Goal: Information Seeking & Learning: Understand process/instructions

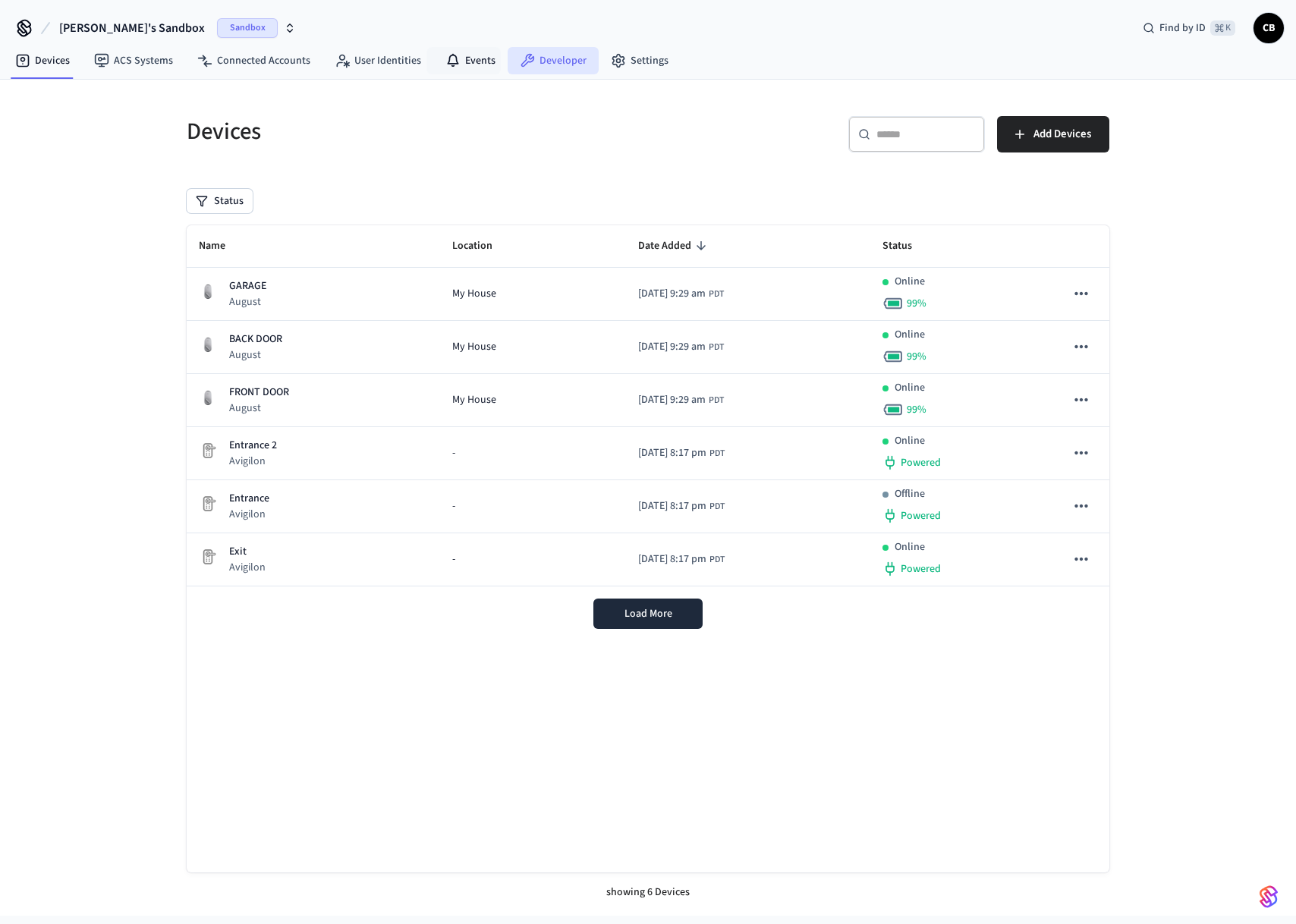
click at [522, 54] on icon at bounding box center [528, 60] width 14 height 14
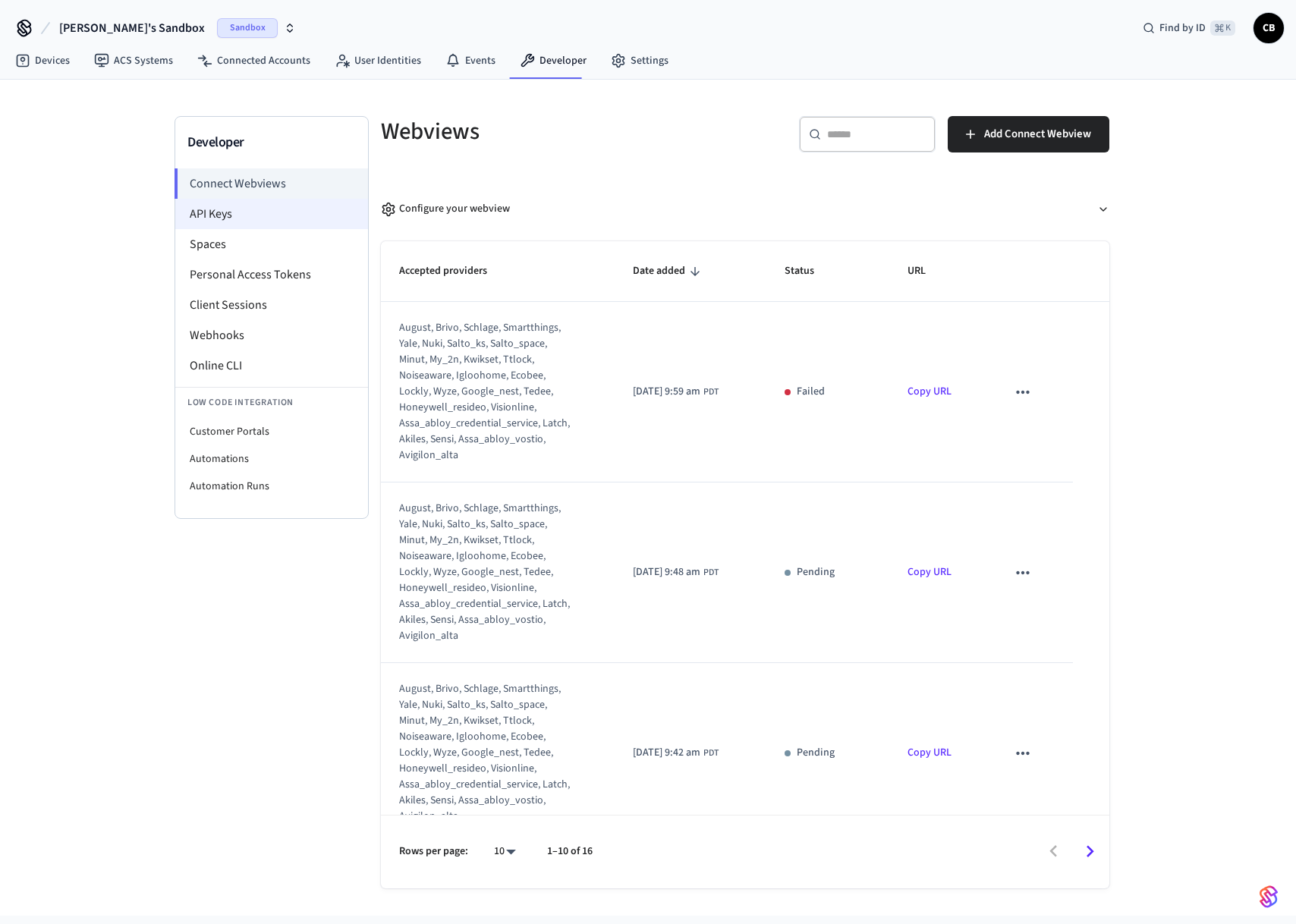
click at [253, 220] on li "API Keys" at bounding box center [271, 214] width 193 height 31
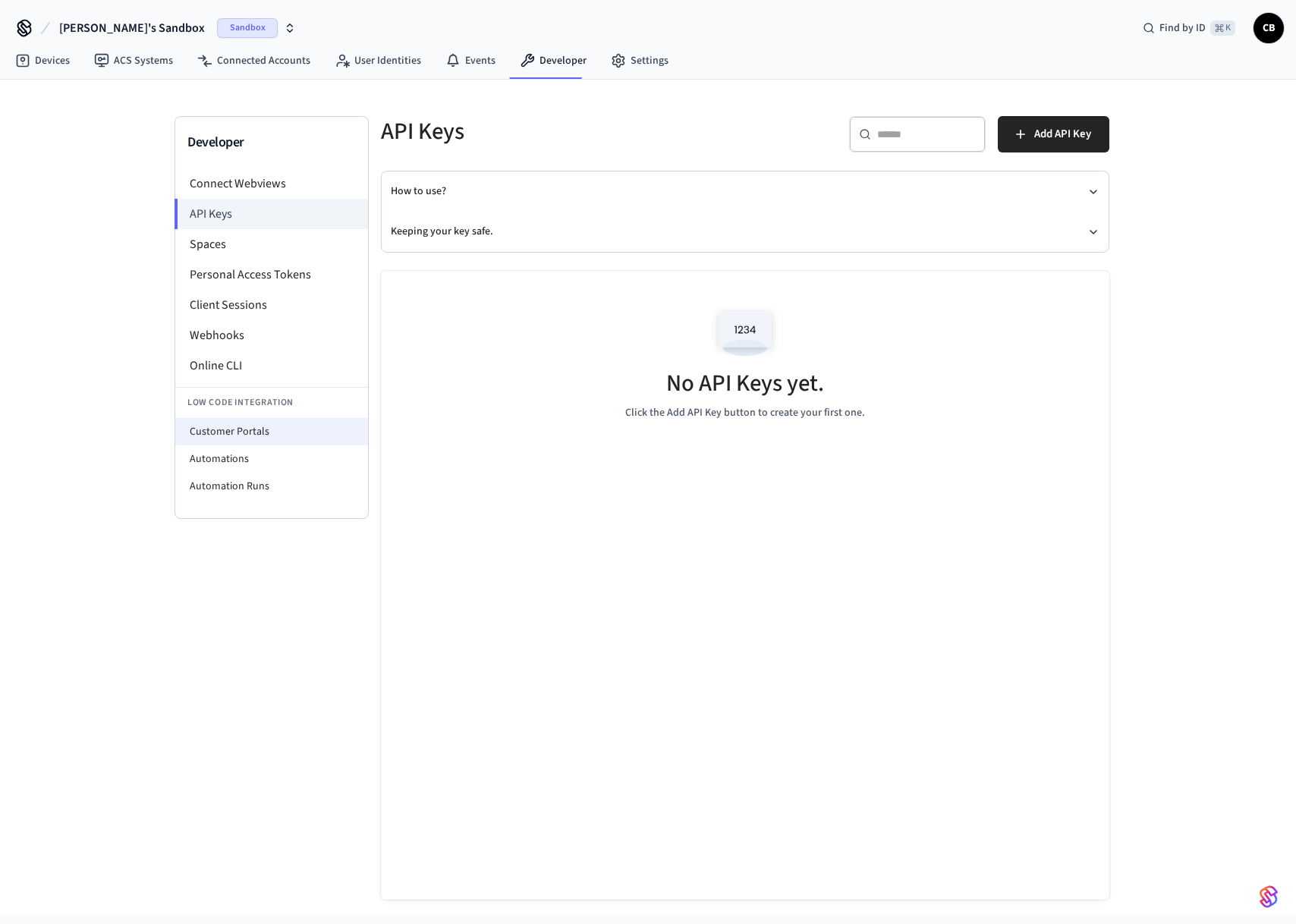
click at [233, 443] on li "Customer Portals" at bounding box center [271, 431] width 193 height 27
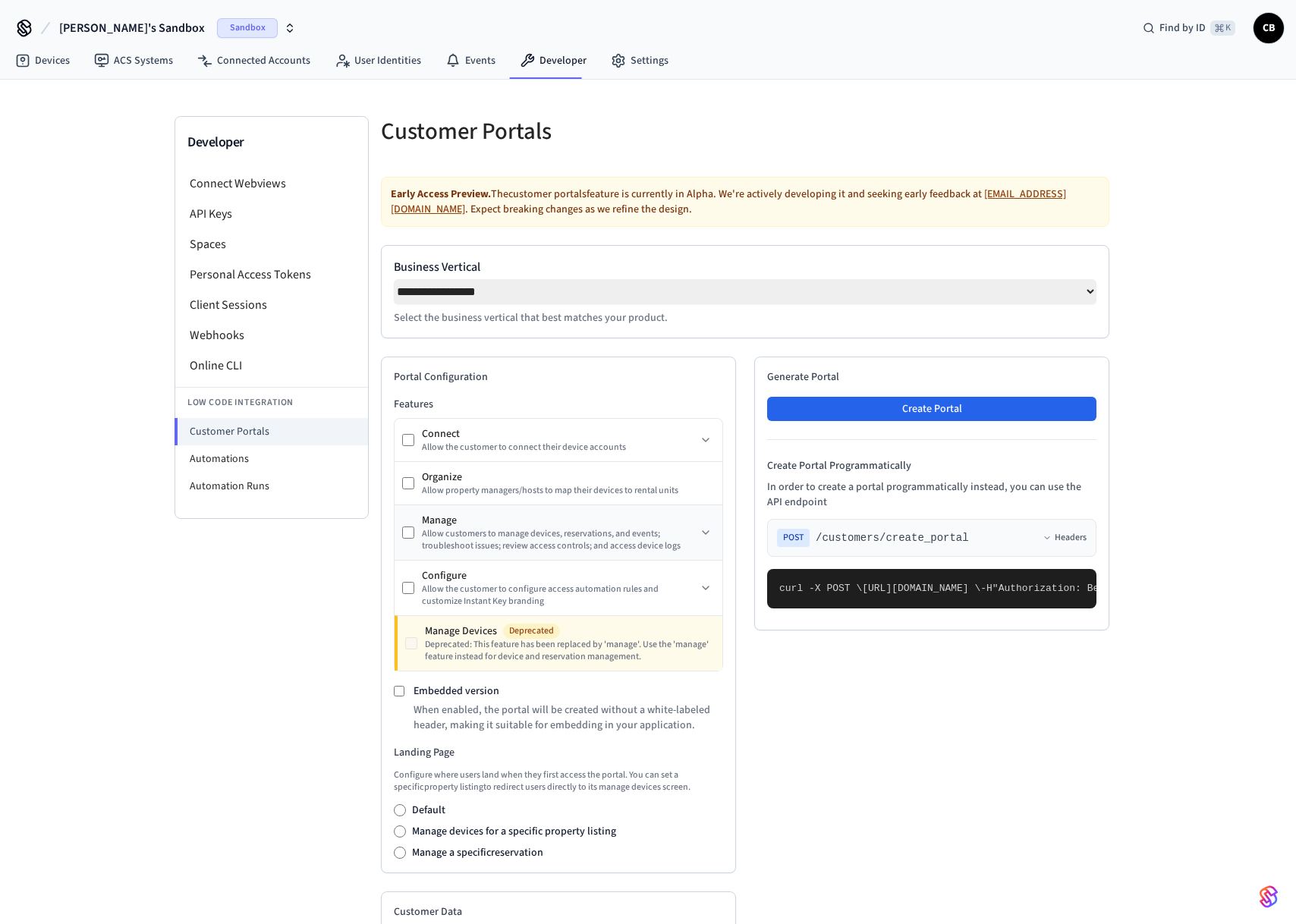
select select "**********"
click at [1073, 533] on div "POST /customers/create_portal Headers" at bounding box center [932, 538] width 330 height 38
click at [1073, 534] on div "POST /customers/create_portal Headers" at bounding box center [932, 538] width 330 height 38
click at [1073, 541] on button "Headers" at bounding box center [1065, 538] width 44 height 12
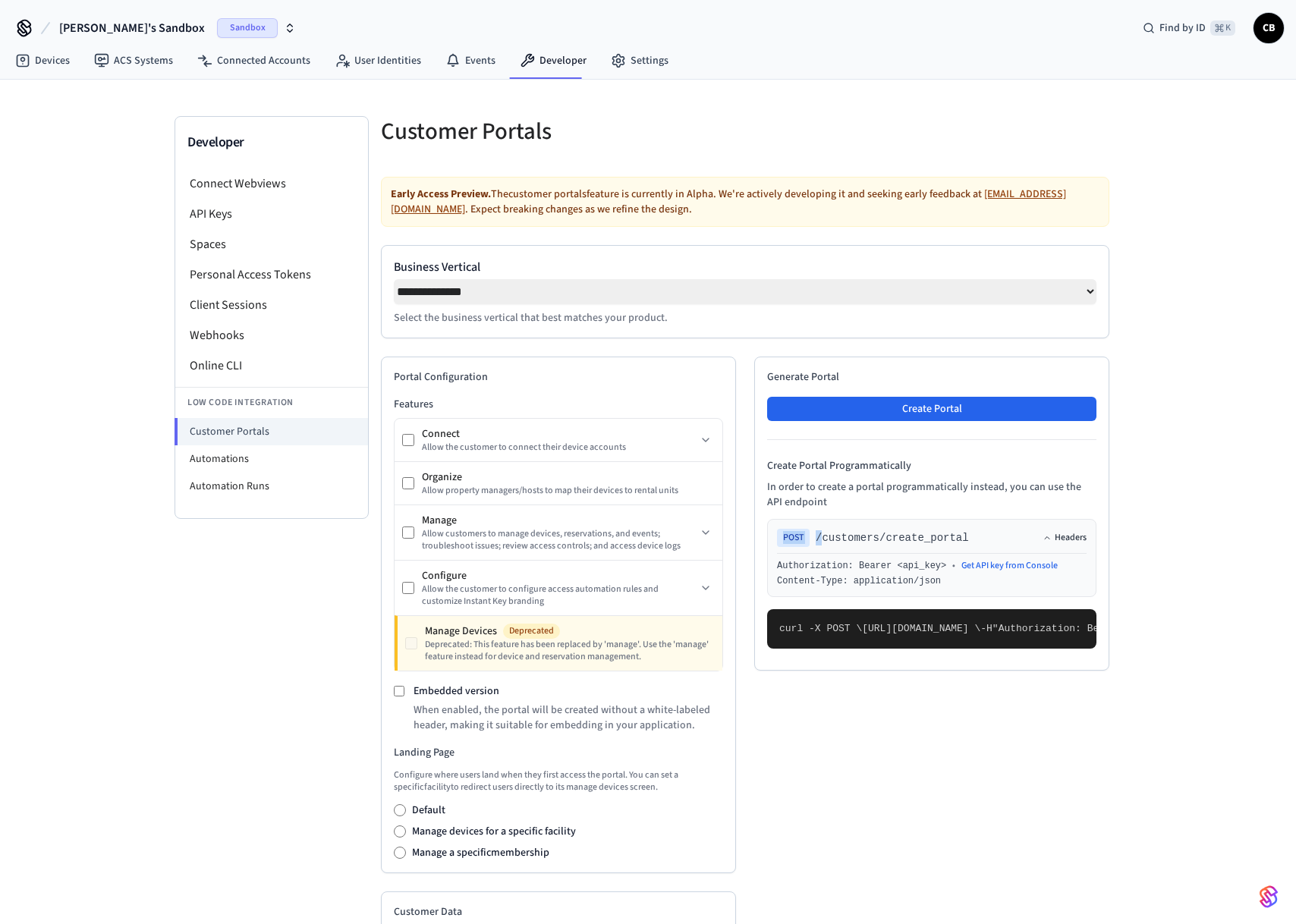
click at [1073, 541] on button "Headers" at bounding box center [1065, 538] width 44 height 12
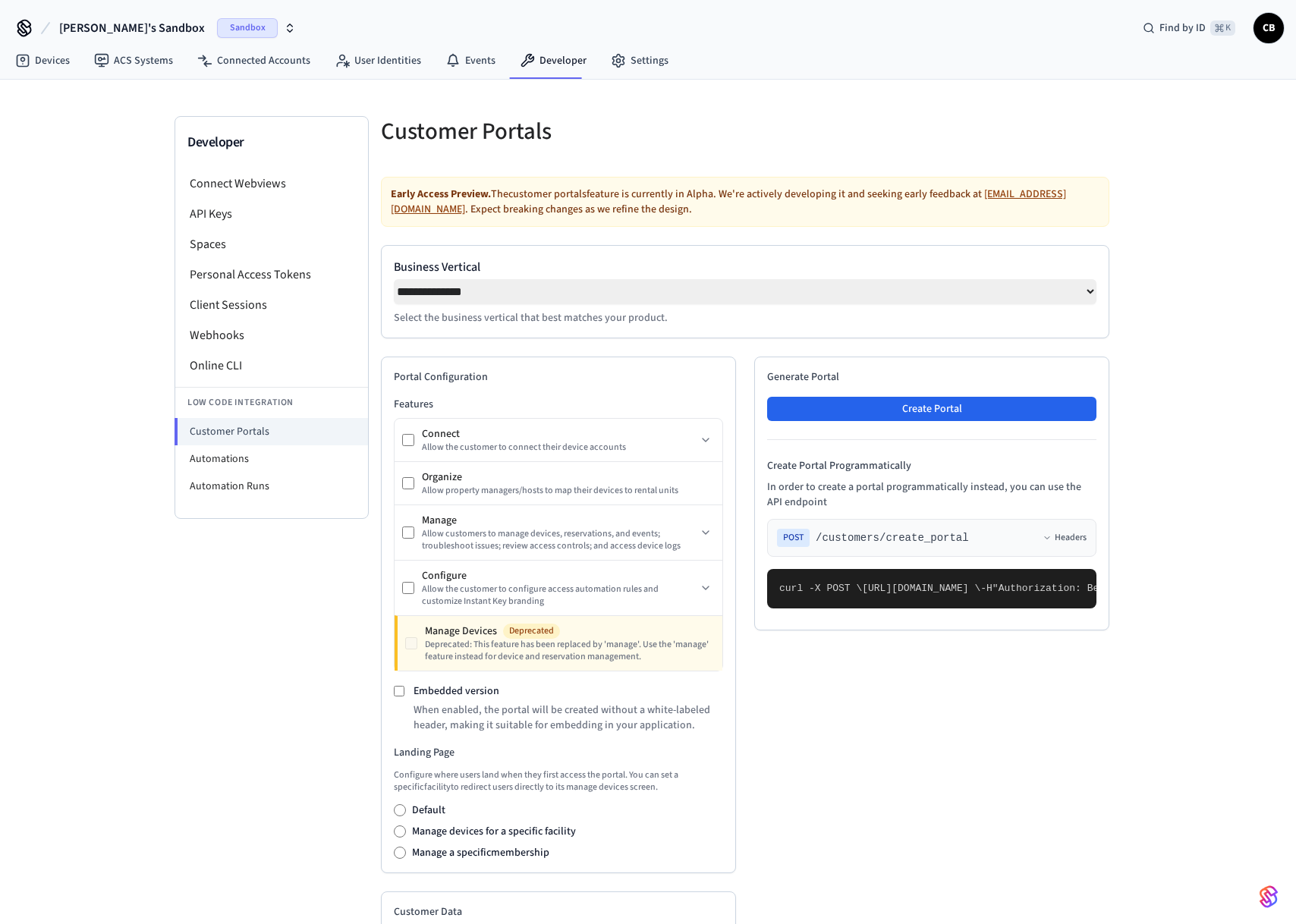
click at [969, 588] on pre "curl -X POST \ [URL][DOMAIN_NAME] \ -H "Authorization: Bearer seam_api_key_1234…" at bounding box center [932, 589] width 330 height 39
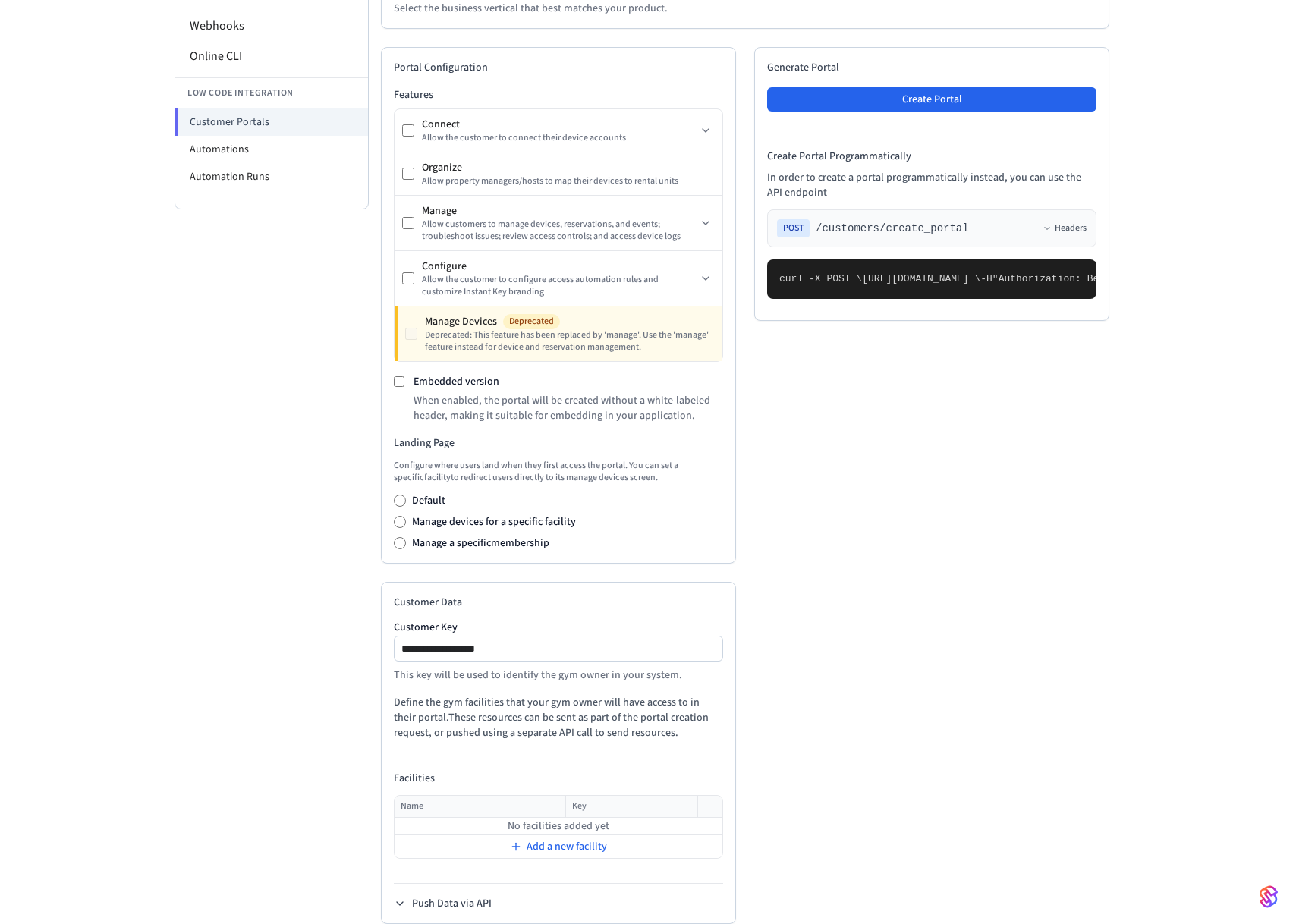
scroll to position [313, 0]
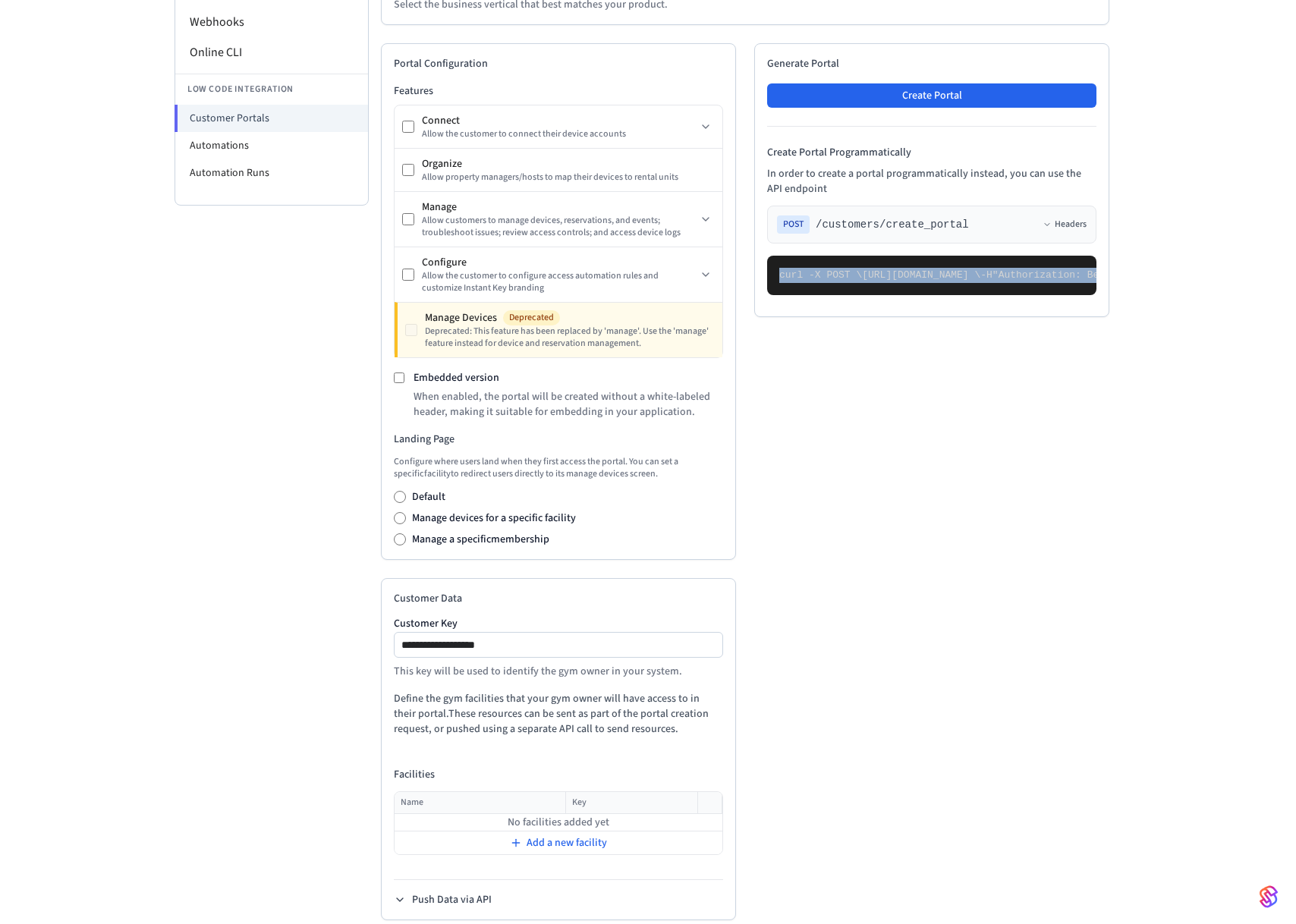
drag, startPoint x: 897, startPoint y: 623, endPoint x: 780, endPoint y: 281, distance: 361.5
click at [780, 281] on pre "curl -X POST \ [URL][DOMAIN_NAME] \ -H "Authorization: Bearer seam_api_key_1234…" at bounding box center [932, 275] width 330 height 39
copy code "curl -X POST \ [URL][DOMAIN_NAME] \ -H "Authorization: Bearer seam_api_key_1234…"
drag, startPoint x: 871, startPoint y: 472, endPoint x: 889, endPoint y: 566, distance: 95.7
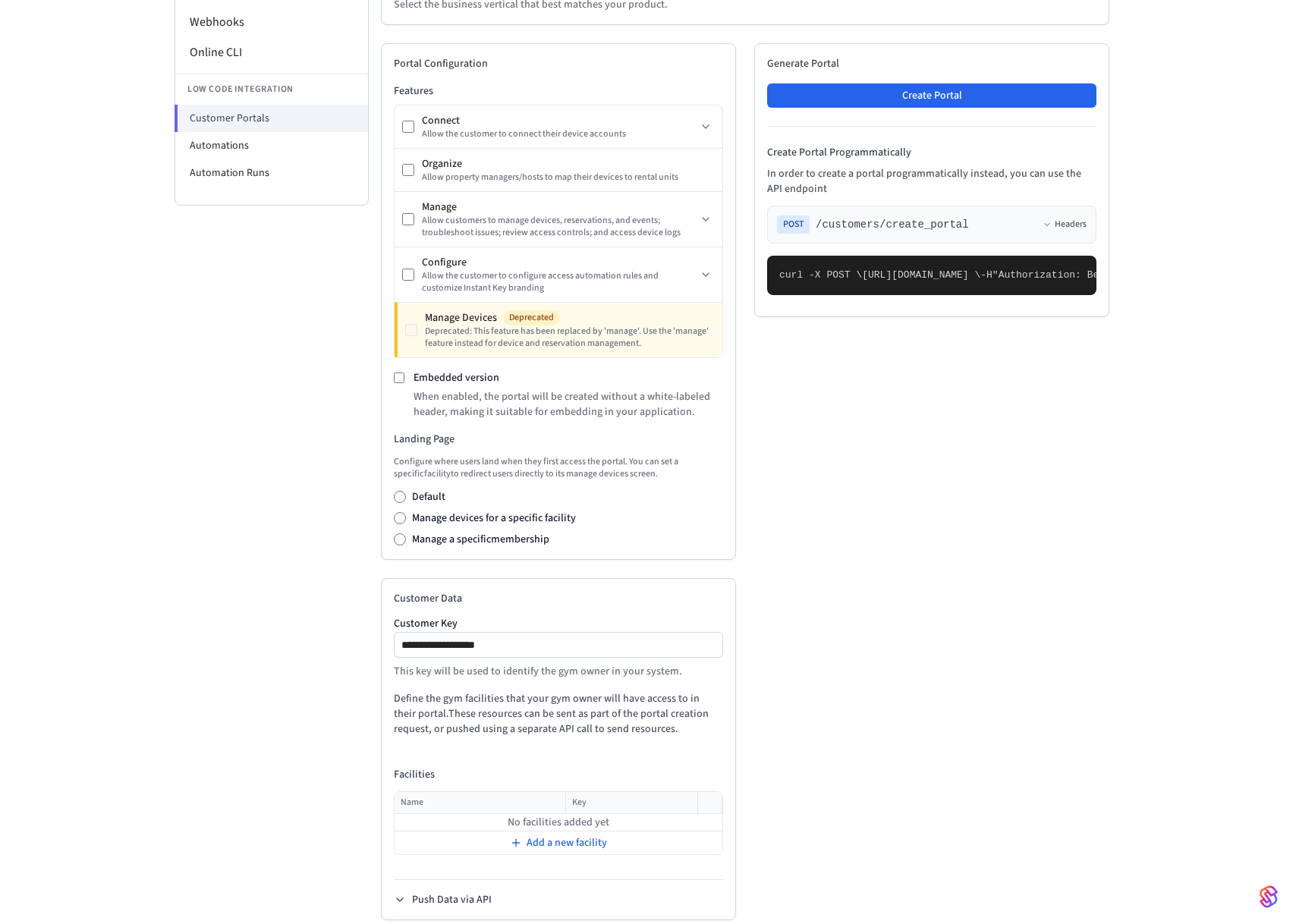
click at [889, 296] on pre "curl -X POST \ [URL][DOMAIN_NAME] \ -H "Authorization: Bearer seam_api_key_1234…" at bounding box center [932, 275] width 330 height 39
drag, startPoint x: 889, startPoint y: 566, endPoint x: 889, endPoint y: 552, distance: 14.0
click at [889, 296] on pre "curl -X POST \ [URL][DOMAIN_NAME] \ -H "Authorization: Bearer seam_api_key_1234…" at bounding box center [932, 275] width 330 height 39
click at [879, 296] on pre "curl -X POST \ [URL][DOMAIN_NAME] \ -H "Authorization: Bearer seam_api_key_1234…" at bounding box center [932, 275] width 330 height 39
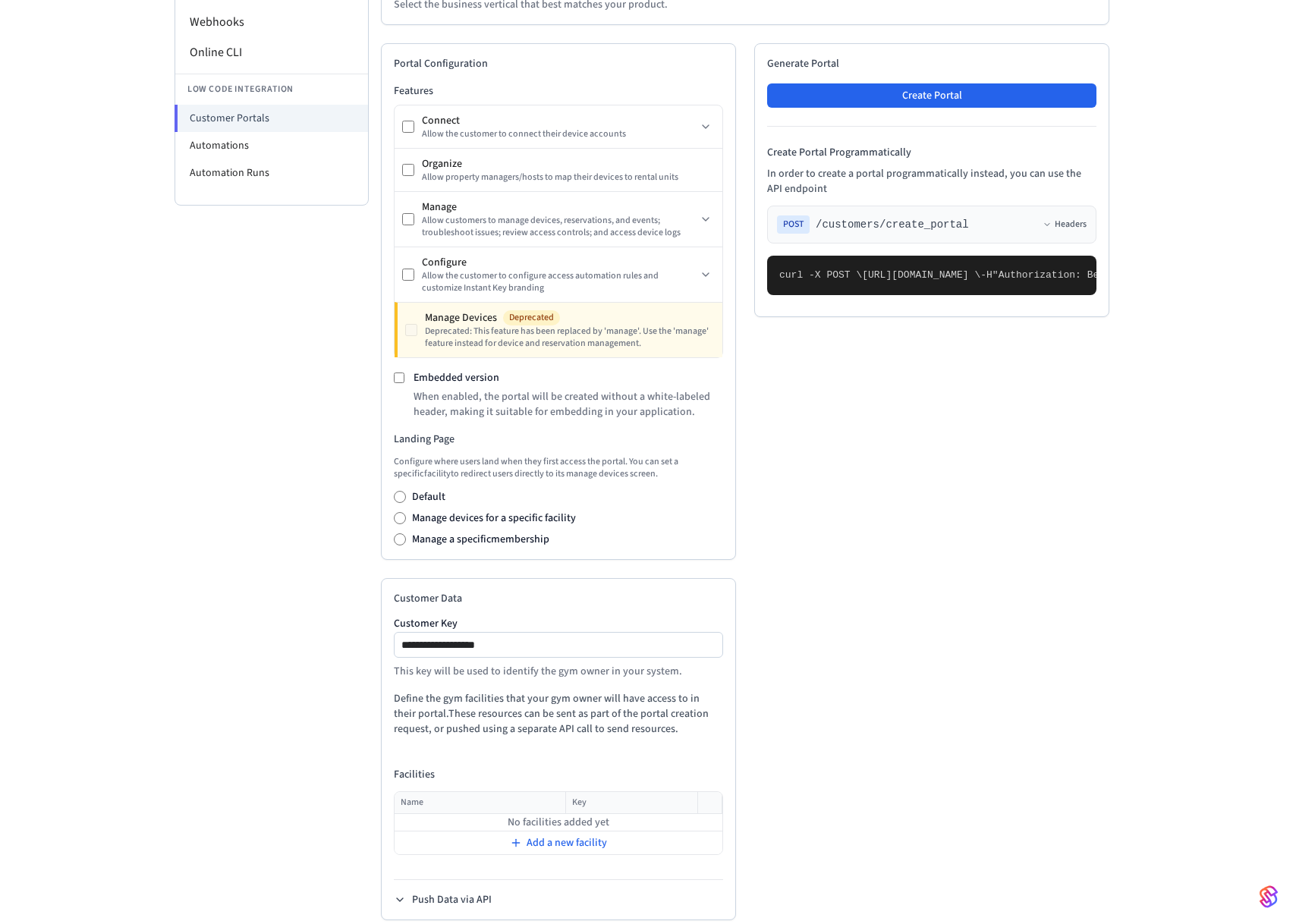
copy span "customer_key"
click at [798, 296] on pre "curl -X POST \ [URL][DOMAIN_NAME] \ -H "Authorization: Bearer seam_api_key_1234…" at bounding box center [932, 275] width 330 height 39
drag, startPoint x: 797, startPoint y: 580, endPoint x: 800, endPoint y: 608, distance: 28.2
click at [800, 296] on pre "curl -X POST \ [URL][DOMAIN_NAME] \ -H "Authorization: Bearer seam_api_key_1234…" at bounding box center [932, 275] width 330 height 39
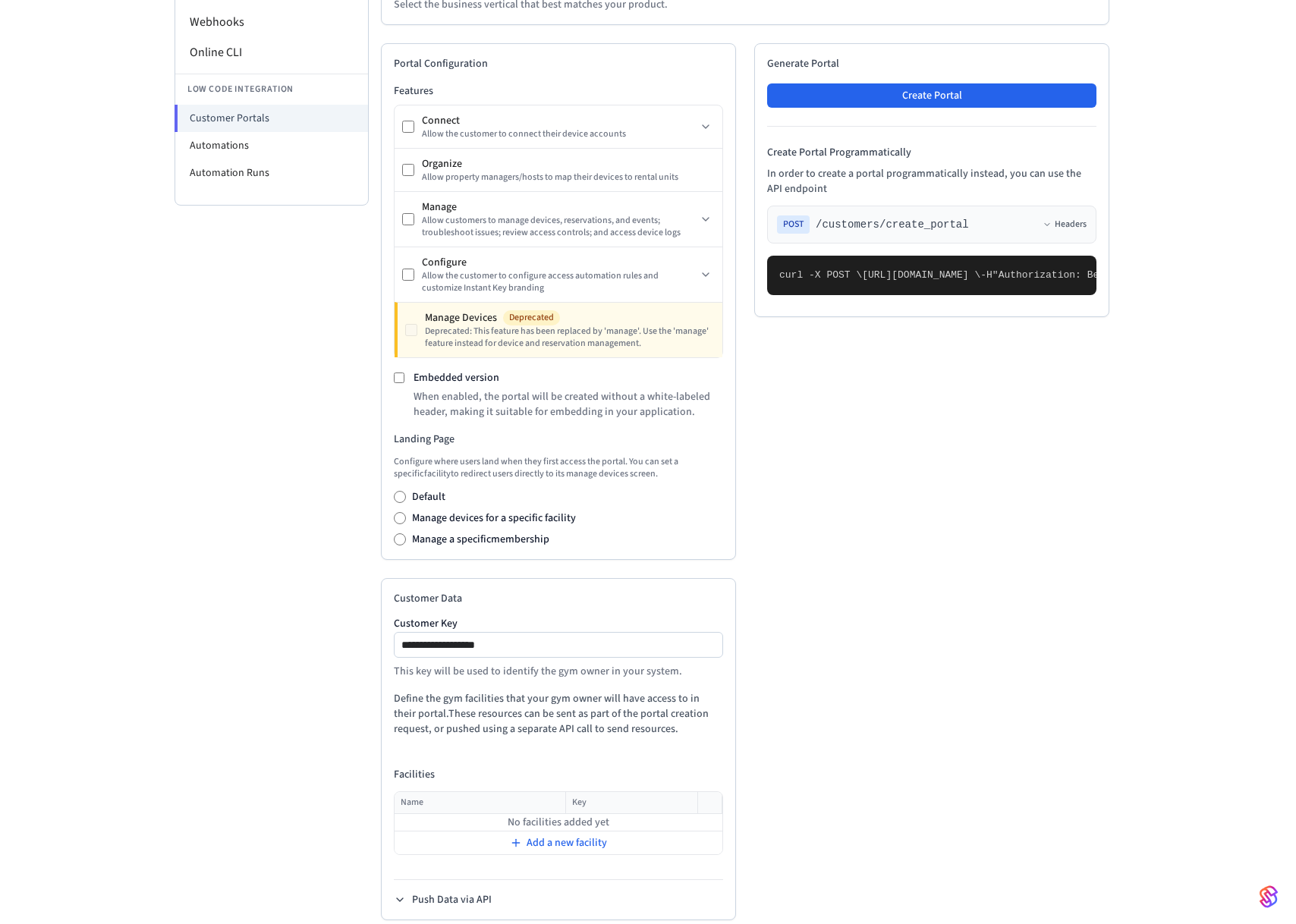
copy code "customer_data": { "customer_key": "sample_customer_key" }"
click at [800, 296] on pre "curl -X POST \ [URL][DOMAIN_NAME] \ -H "Authorization: Bearer seam_api_key_1234…" at bounding box center [932, 275] width 330 height 39
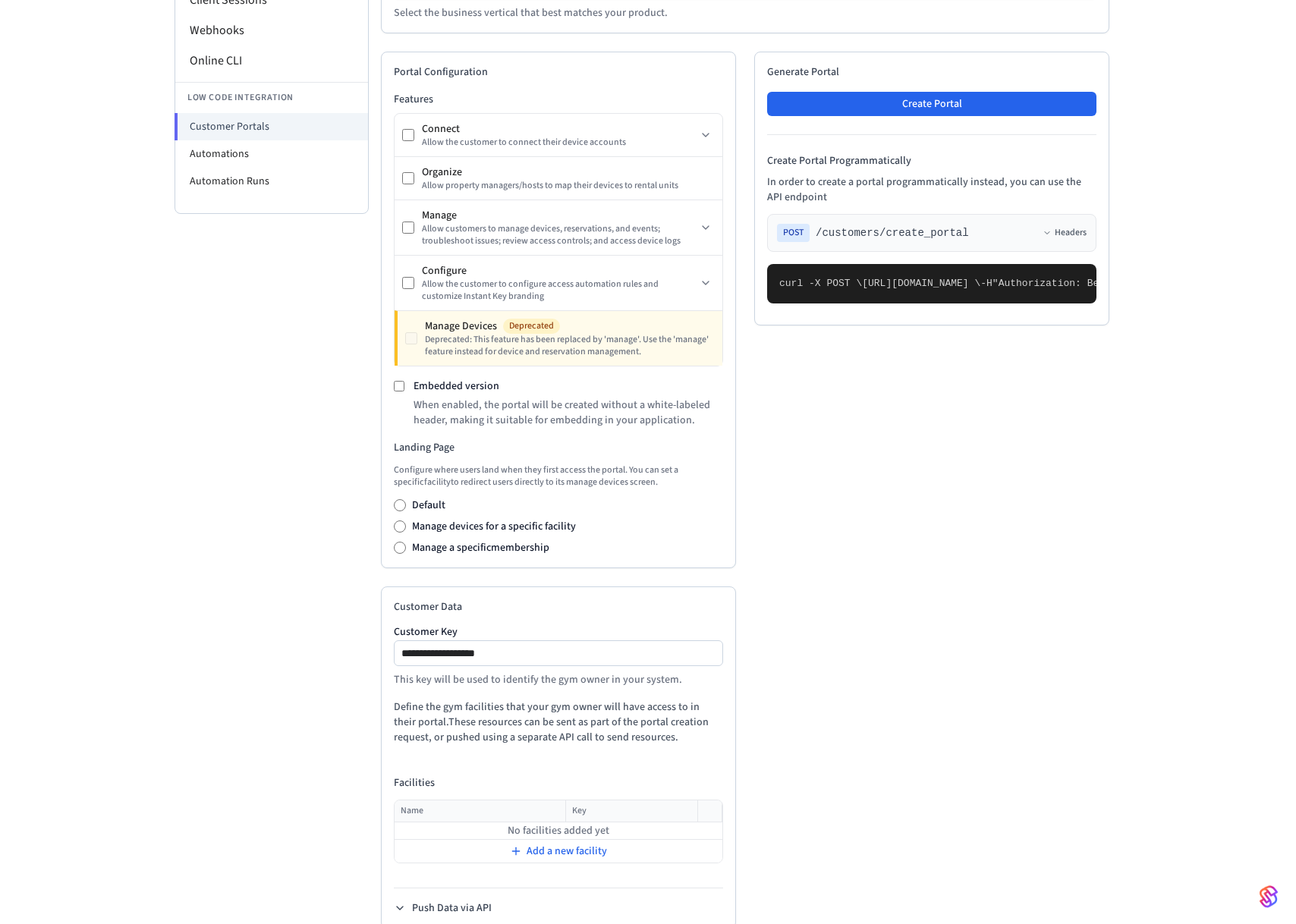
scroll to position [339, 0]
